Goal: Obtain resource: Download file/media

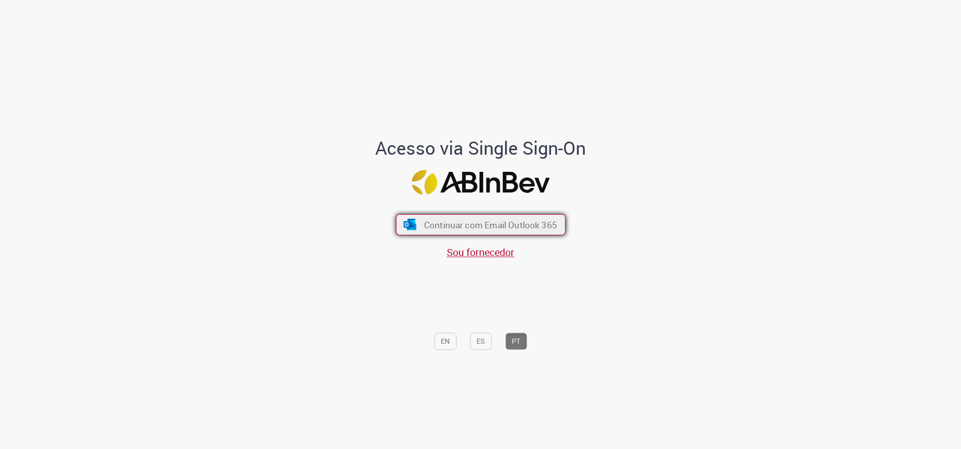
click at [501, 221] on span "Continuar com Email Outlook 365" at bounding box center [490, 225] width 133 height 12
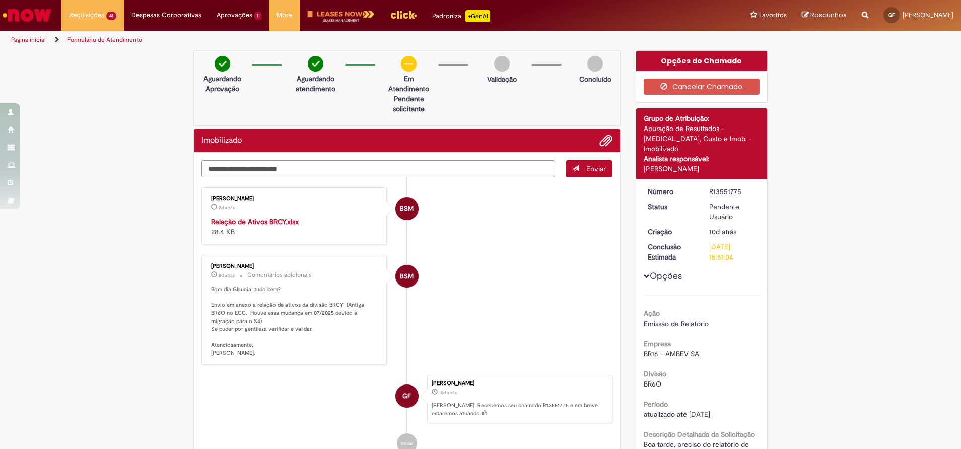
click at [262, 218] on strong "Relação de Ativos BRCY.xlsx" at bounding box center [255, 221] width 88 height 9
click at [864, 222] on div "Verificar Código de Barras Aguardando Aprovação Aguardando atendimento Em Atend…" at bounding box center [480, 360] width 961 height 620
click at [842, 340] on div "Verificar Código de Barras Aguardando Aprovação Aguardando atendimento Em Atend…" at bounding box center [480, 360] width 961 height 620
click at [733, 295] on div "Ação Emissão de Relatório Empresa BR16 - AMBEV SA Divisão BR6O Período atualiza…" at bounding box center [702, 422] width 116 height 255
